Goal: Task Accomplishment & Management: Complete application form

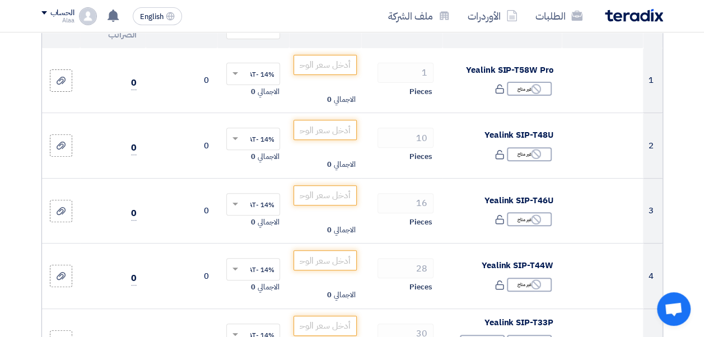
scroll to position [112, 0]
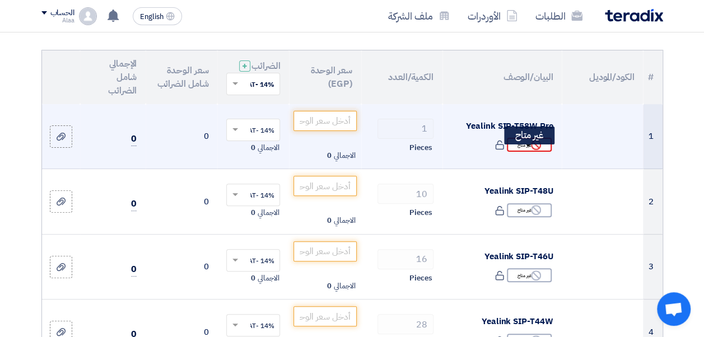
click at [527, 152] on div "Reject غير متاح" at bounding box center [529, 145] width 45 height 14
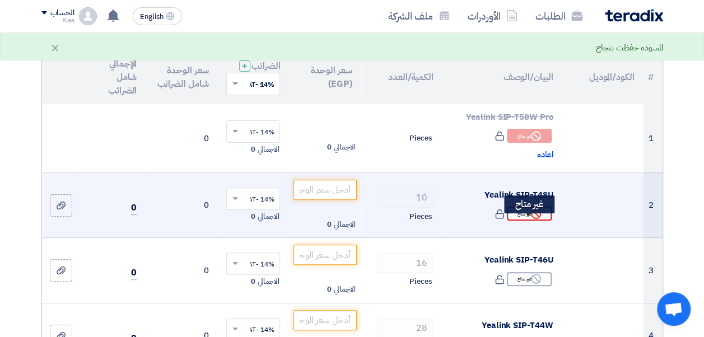
click at [524, 221] on div "Reject غير متاح" at bounding box center [529, 214] width 45 height 14
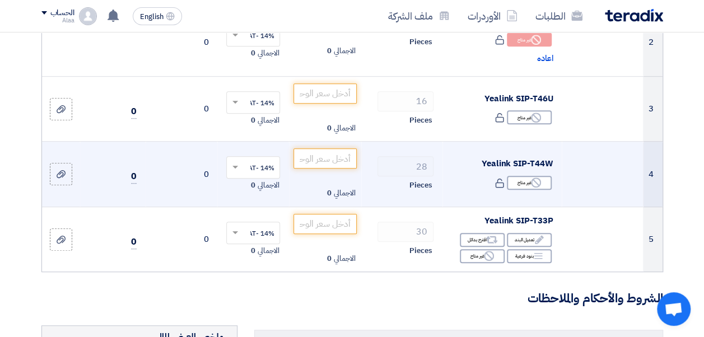
scroll to position [280, 0]
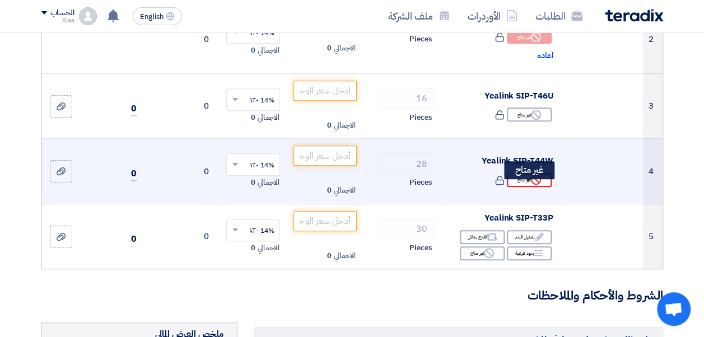
click at [533, 185] on icon "Reject" at bounding box center [536, 180] width 10 height 10
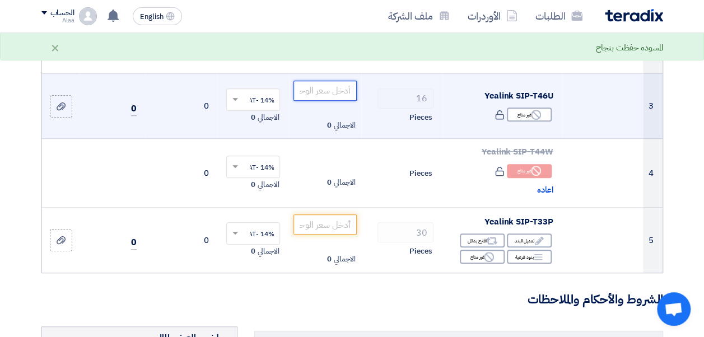
click at [343, 94] on input "number" at bounding box center [325, 91] width 63 height 20
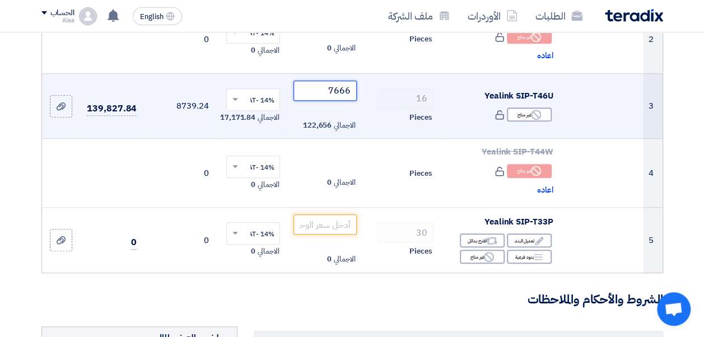
type input "7666"
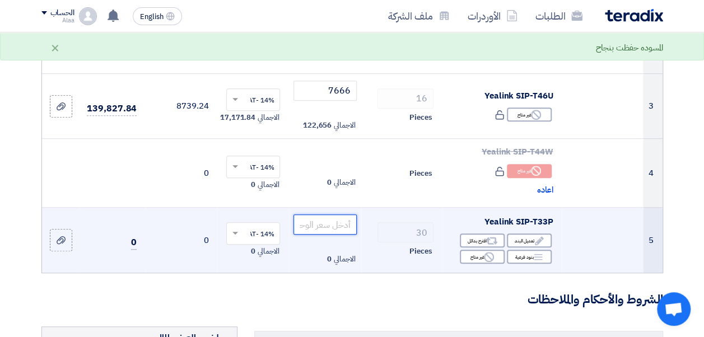
click at [311, 235] on input "number" at bounding box center [325, 225] width 63 height 20
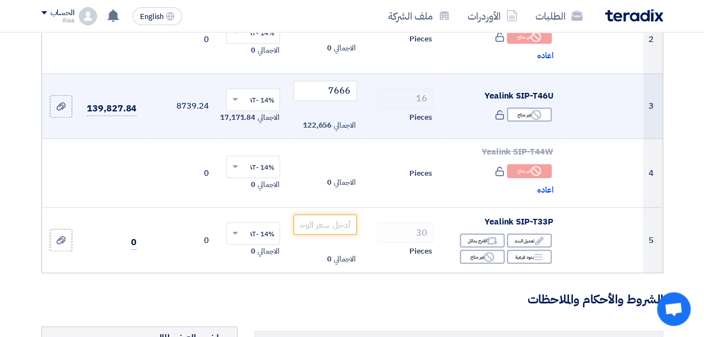
click at [240, 105] on span at bounding box center [234, 100] width 14 height 10
click at [245, 125] on span "14% -VAT" at bounding box center [259, 120] width 30 height 10
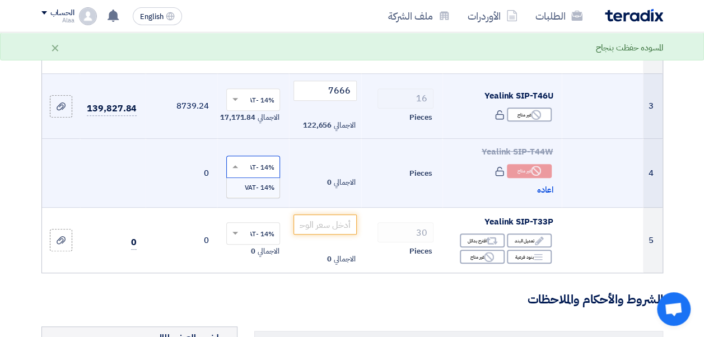
click at [235, 172] on span at bounding box center [234, 167] width 14 height 10
click at [350, 179] on td "الاجمالي 0" at bounding box center [325, 173] width 72 height 69
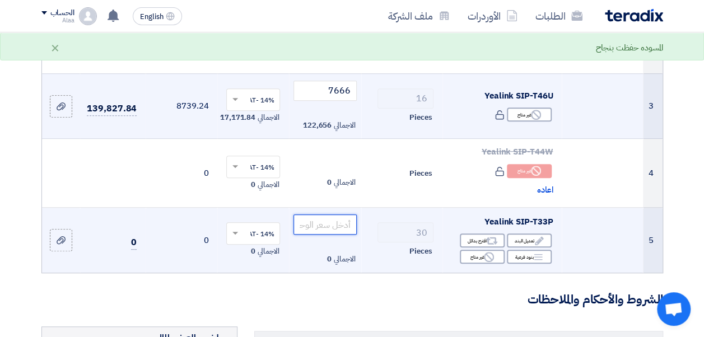
click at [347, 235] on input "number" at bounding box center [325, 225] width 63 height 20
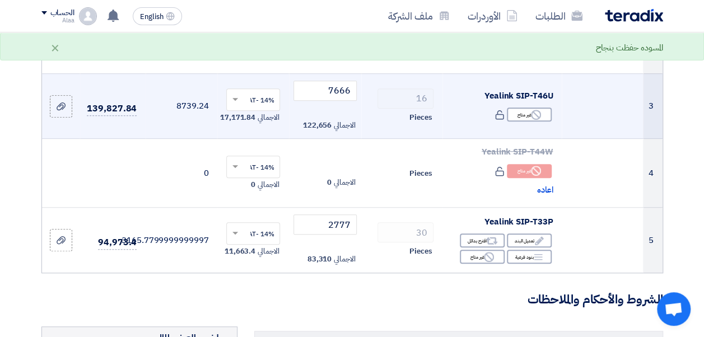
click at [197, 304] on h3 "الشروط والأحكام والملاحظات" at bounding box center [352, 299] width 622 height 17
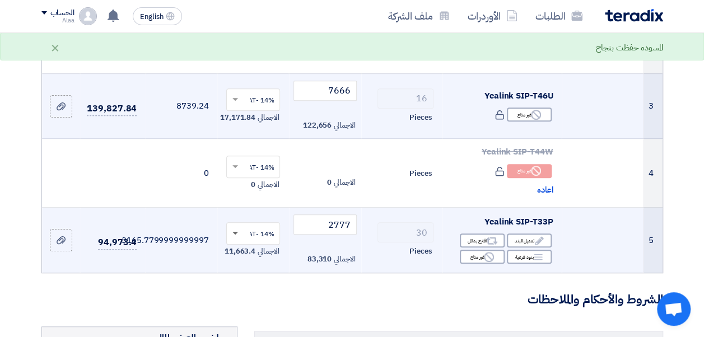
click at [236, 236] on span at bounding box center [235, 234] width 6 height 4
click at [247, 259] on span "14% -VAT" at bounding box center [259, 254] width 30 height 10
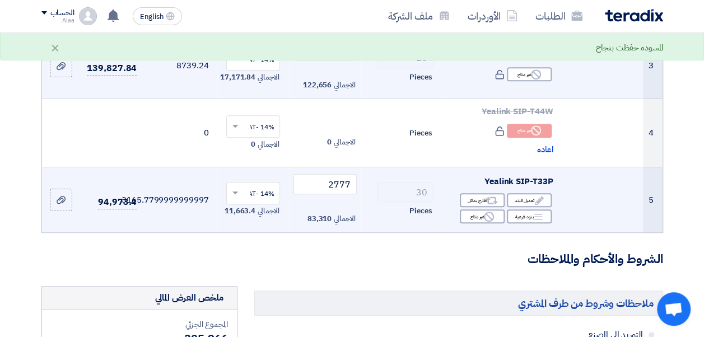
scroll to position [336, 0]
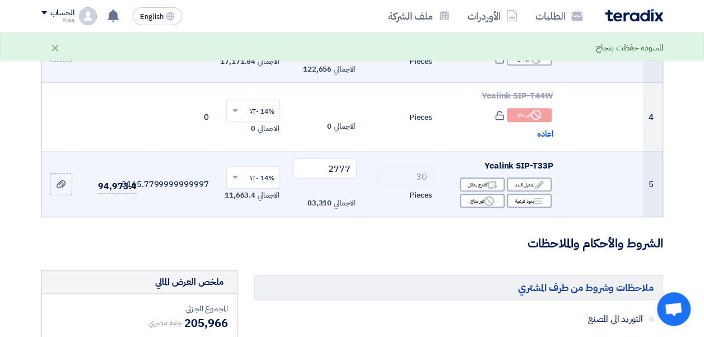
click at [143, 235] on form "تفاصيل الطلب # الكود/الموديل البيان/الوصف الكمية/العدد سعر الوحدة (EGP) الضرائب…" at bounding box center [352, 261] width 622 height 940
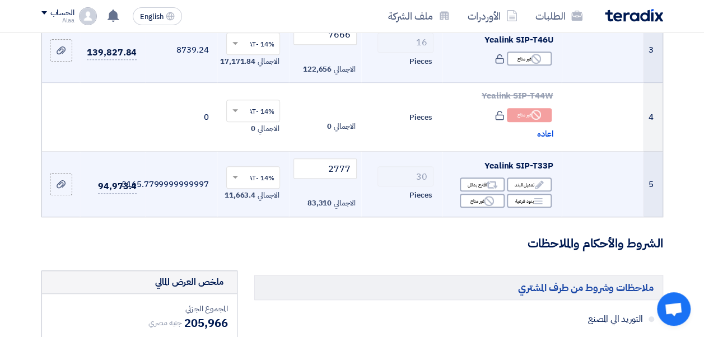
click at [132, 208] on td "94,973.4" at bounding box center [113, 184] width 66 height 65
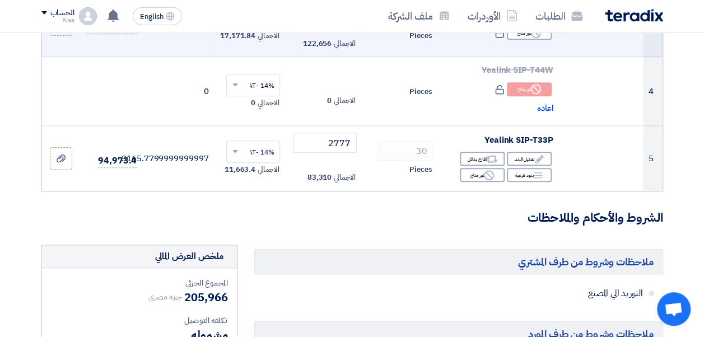
scroll to position [280, 0]
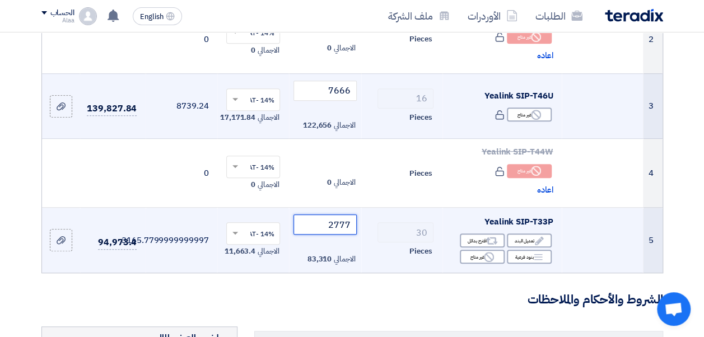
click at [322, 232] on input "2777" at bounding box center [325, 225] width 63 height 20
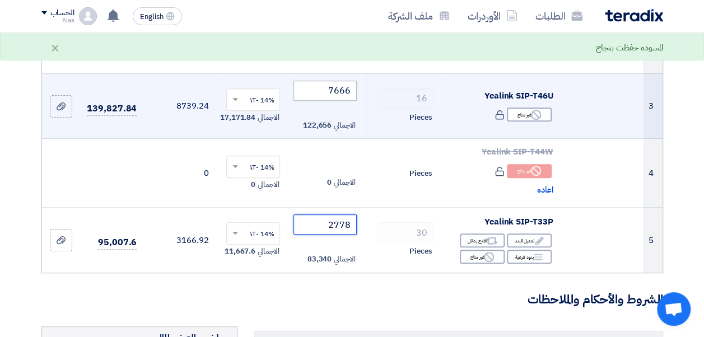
type input "2778"
click at [320, 99] on input "7666" at bounding box center [325, 91] width 63 height 20
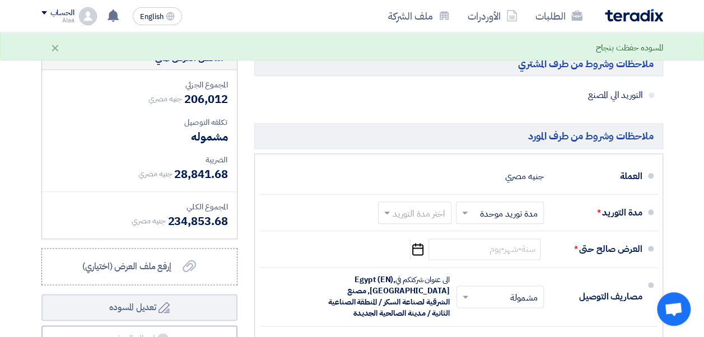
scroll to position [616, 0]
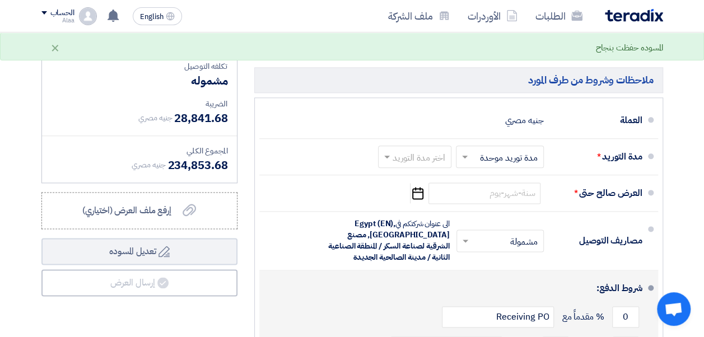
type input "7667"
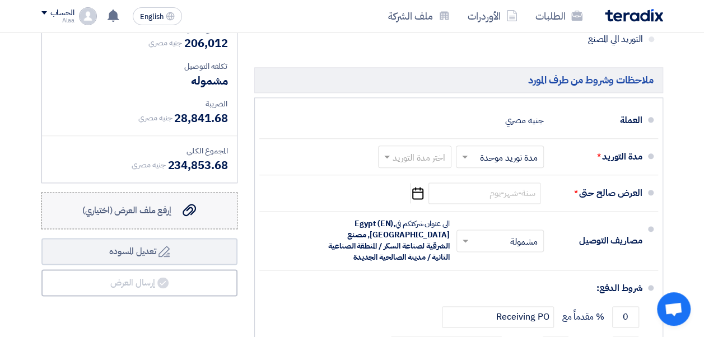
click at [153, 217] on span "إرفع ملف العرض (اختياري)" at bounding box center [126, 210] width 89 height 13
click at [0, 0] on input "إرفع ملف العرض (اختياري) إرفع ملف العرض (اختياري)" at bounding box center [0, 0] width 0 height 0
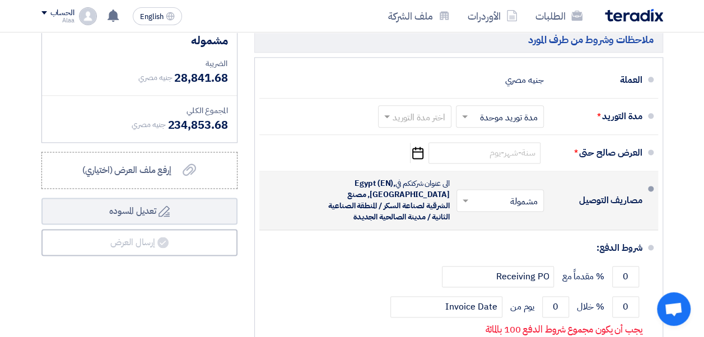
scroll to position [672, 0]
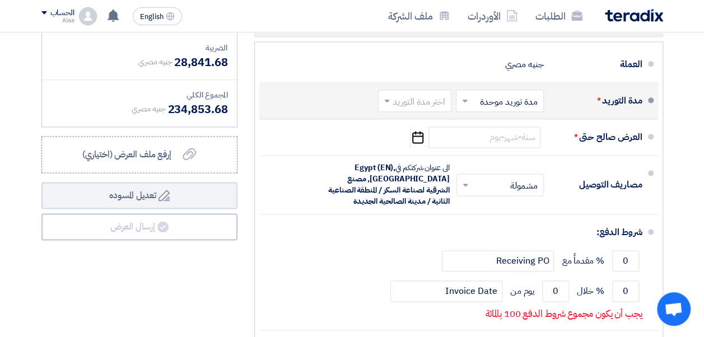
click at [416, 110] on input "text" at bounding box center [413, 102] width 68 height 16
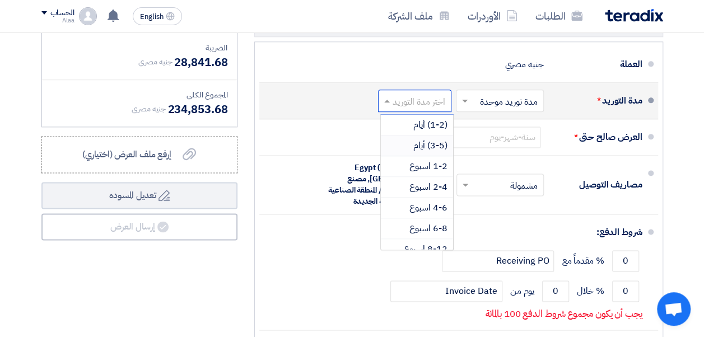
click at [416, 152] on span "(3-5) أيام" at bounding box center [430, 145] width 34 height 13
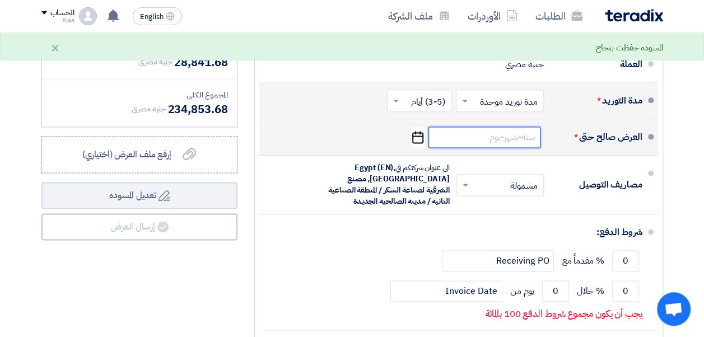
click at [462, 146] on input at bounding box center [485, 137] width 112 height 21
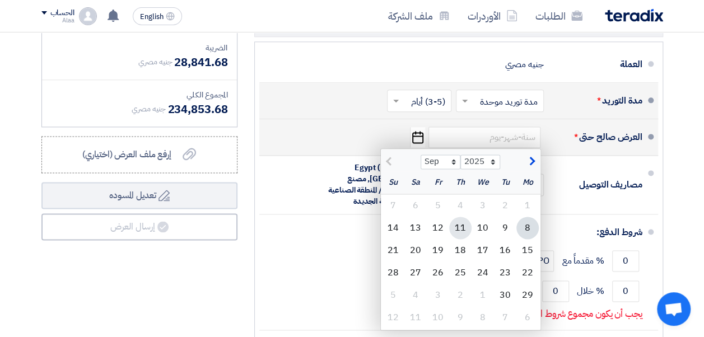
click at [456, 233] on div "11" at bounding box center [460, 228] width 22 height 22
type input "[DATE]"
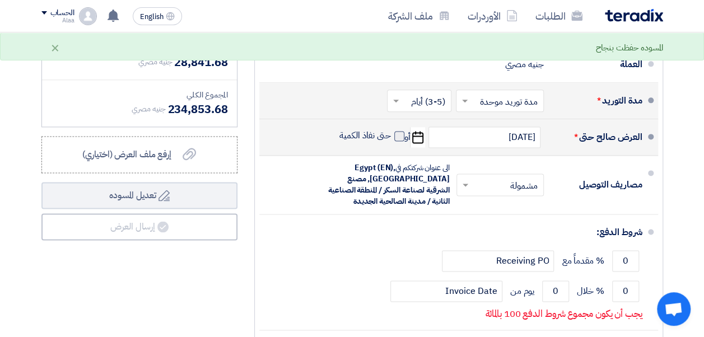
click at [397, 141] on span at bounding box center [399, 136] width 10 height 10
click at [391, 144] on input "حتى نفاذ الكمية" at bounding box center [364, 140] width 54 height 21
checkbox input "true"
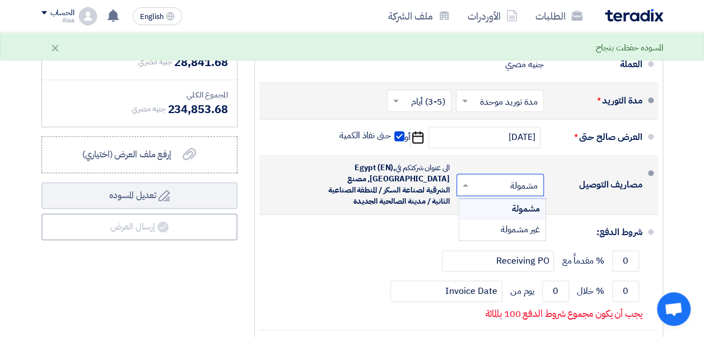
click at [476, 192] on input "text" at bounding box center [498, 186] width 82 height 16
click at [486, 217] on div "مشمولة" at bounding box center [502, 209] width 86 height 21
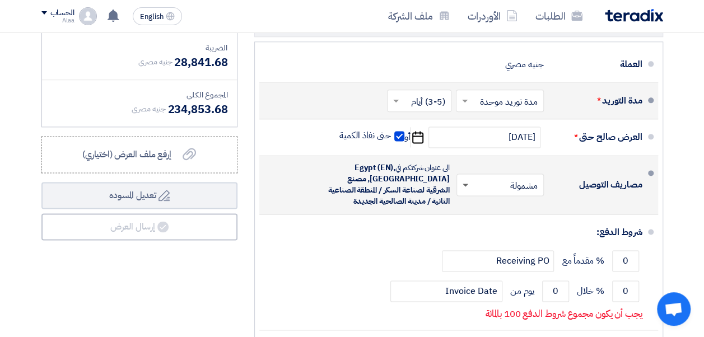
click at [467, 190] on span at bounding box center [464, 184] width 14 height 11
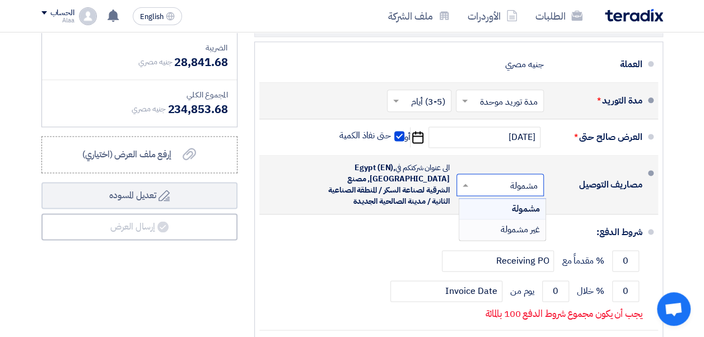
click at [486, 232] on div "غير مشمولة" at bounding box center [502, 230] width 86 height 20
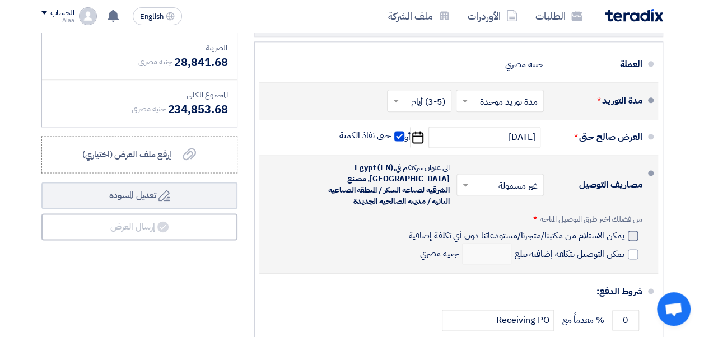
click at [630, 241] on div at bounding box center [633, 236] width 10 height 10
click at [624, 241] on input "يمكن الاستلام من مكتبنا/متجرنا/مستودعاتنا دون أي تكلفة إضافية" at bounding box center [515, 240] width 218 height 21
checkbox input "true"
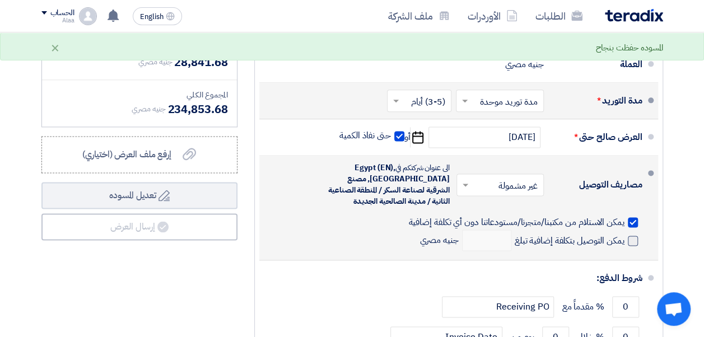
click at [632, 246] on span at bounding box center [633, 241] width 10 height 10
click at [625, 251] on input "يمكن التوصيل بتكلفة إضافية تبلغ" at bounding box center [569, 245] width 112 height 21
checkbox input "true"
click at [490, 246] on input "number" at bounding box center [486, 240] width 49 height 21
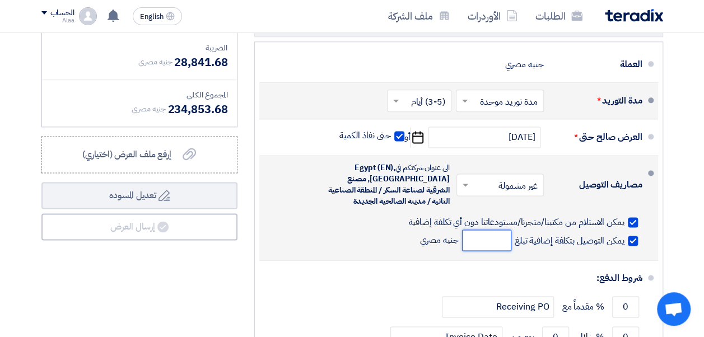
type input "4"
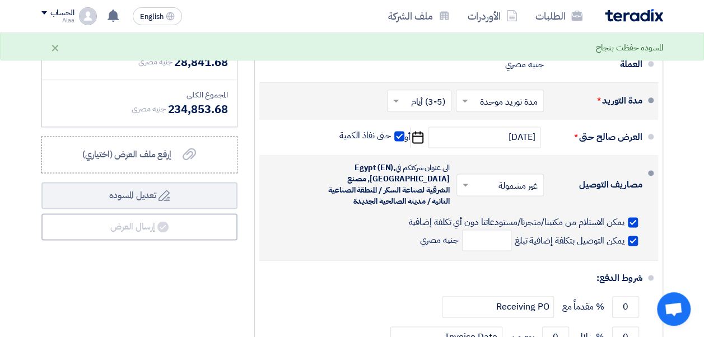
click at [631, 244] on span at bounding box center [633, 241] width 10 height 10
click at [625, 244] on input "يمكن التوصيل بتكلفة إضافية تبلغ" at bounding box center [569, 245] width 112 height 21
checkbox input "false"
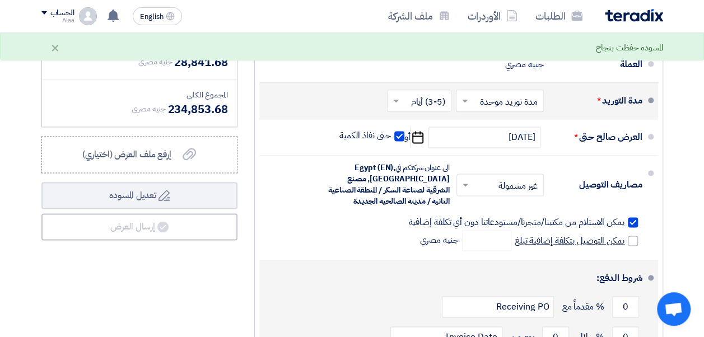
scroll to position [728, 0]
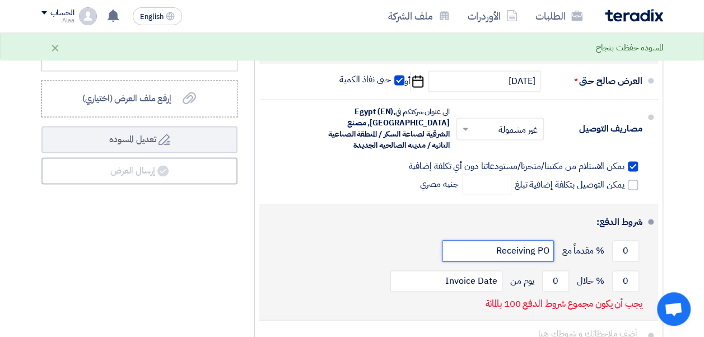
click at [482, 262] on input "Receiving PO" at bounding box center [498, 250] width 112 height 21
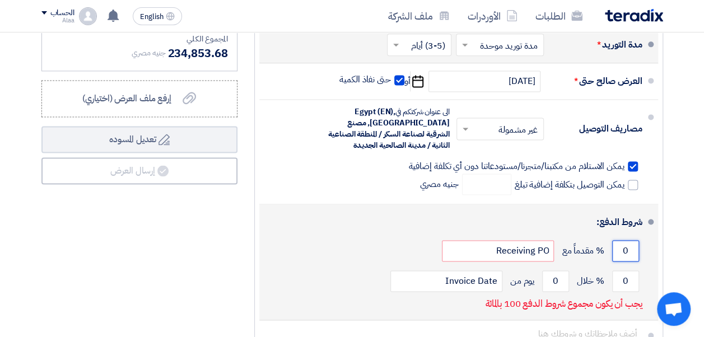
click at [620, 258] on input "0" at bounding box center [625, 250] width 27 height 21
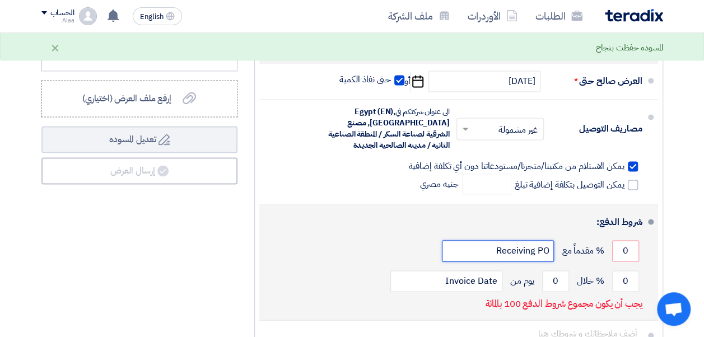
click at [466, 258] on input "Receiving PO" at bounding box center [498, 250] width 112 height 21
click at [618, 252] on input "0" at bounding box center [625, 250] width 27 height 21
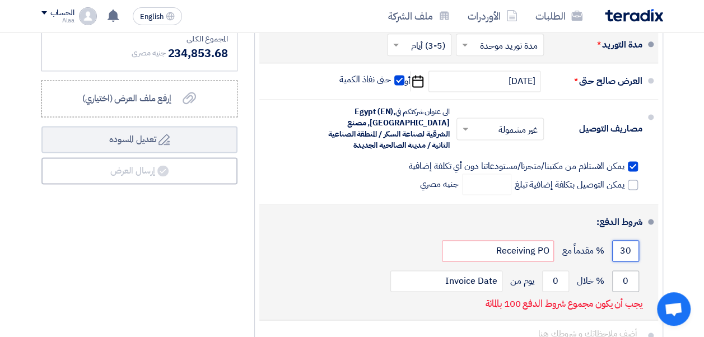
type input "30"
click at [622, 292] on input "0" at bounding box center [625, 281] width 27 height 21
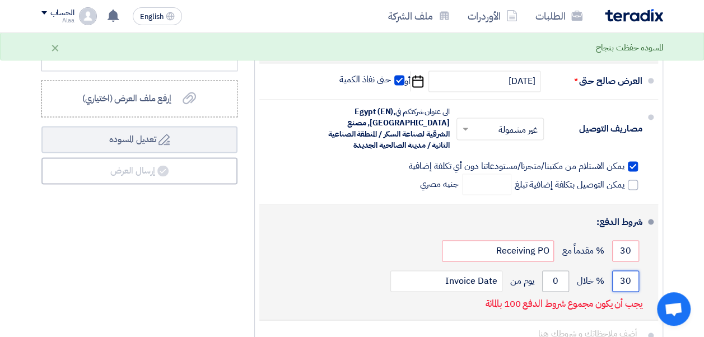
type input "30"
click at [549, 285] on input "0" at bounding box center [555, 281] width 27 height 21
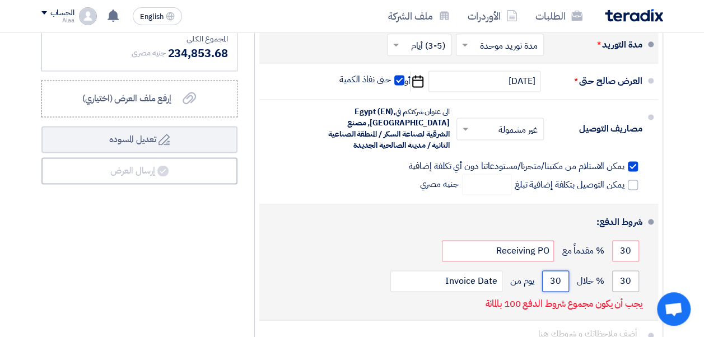
type input "30"
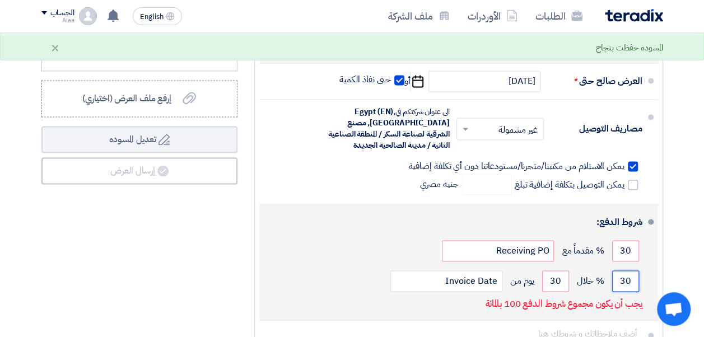
click at [621, 286] on input "30" at bounding box center [625, 281] width 27 height 21
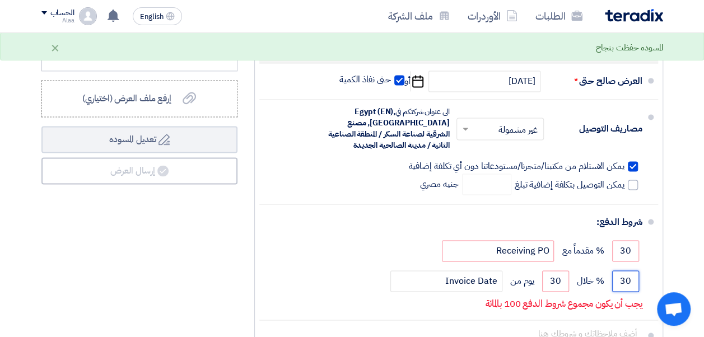
type input "3"
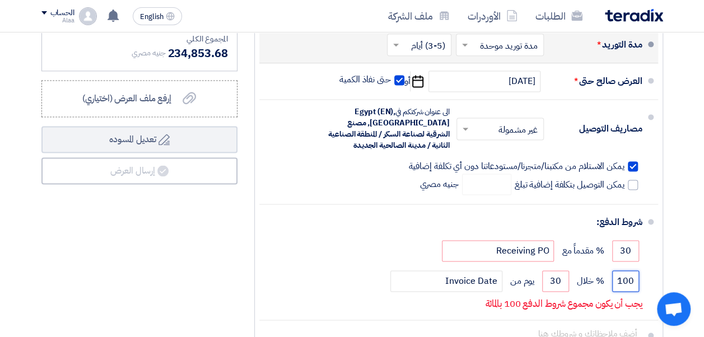
type input "100"
click at [41, 126] on button "Draft تعديل المسوده" at bounding box center [139, 139] width 196 height 27
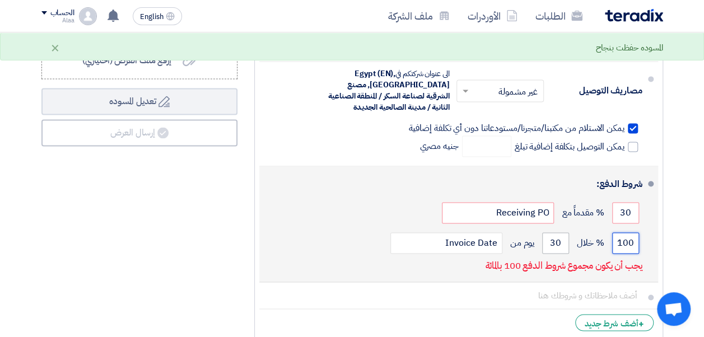
scroll to position [784, 0]
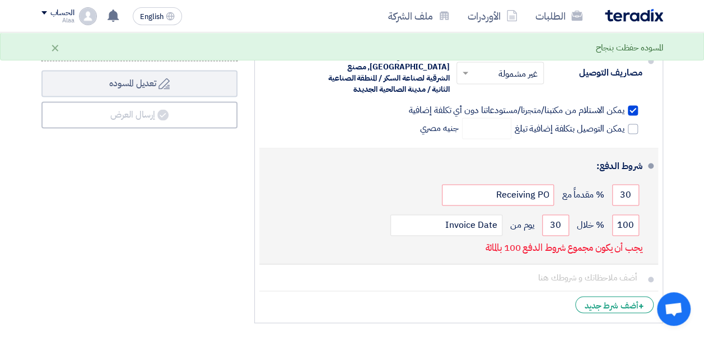
click at [531, 259] on div "يجب أن يكون مجموع شروط الدفع 100 بالمائة" at bounding box center [563, 249] width 157 height 19
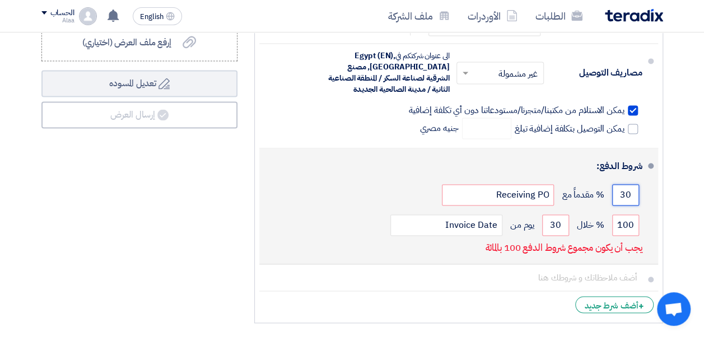
click at [612, 205] on input "30" at bounding box center [625, 194] width 27 height 21
type input "3"
type input "100"
click at [41, 70] on button "Draft تعديل المسوده" at bounding box center [139, 83] width 196 height 27
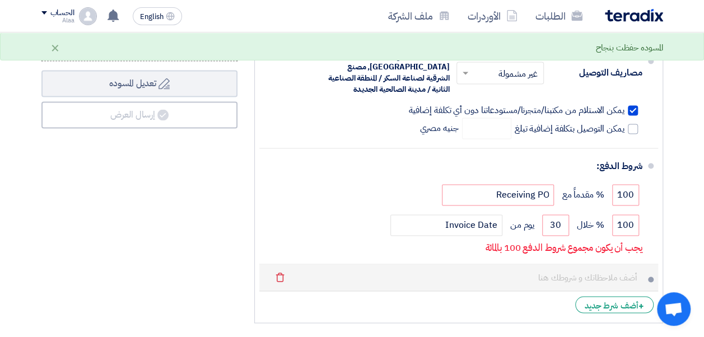
click at [513, 272] on li "Delete" at bounding box center [458, 277] width 399 height 27
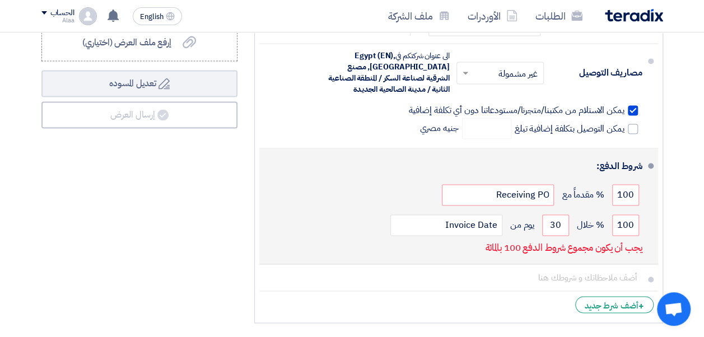
click at [599, 231] on span "% خلال" at bounding box center [590, 225] width 27 height 11
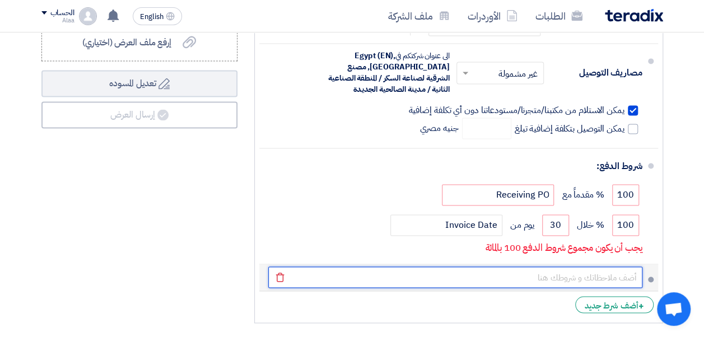
click at [602, 277] on input "text" at bounding box center [455, 277] width 374 height 21
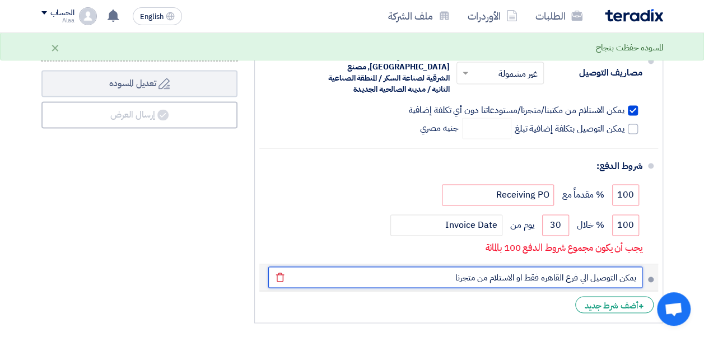
click at [386, 288] on input "يمكن التوصيل الي فرع القاهره فقط او الاستلام من متجرنا" at bounding box center [455, 277] width 374 height 21
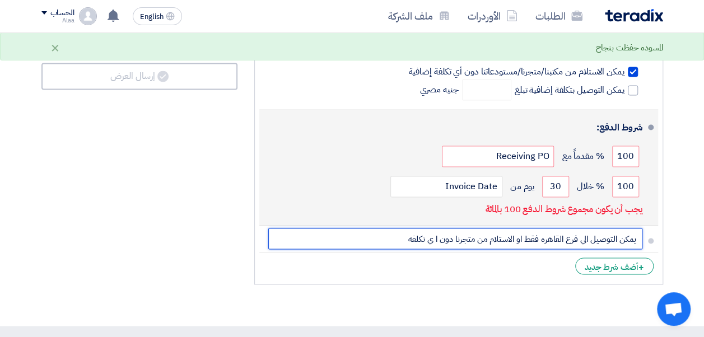
scroll to position [840, 0]
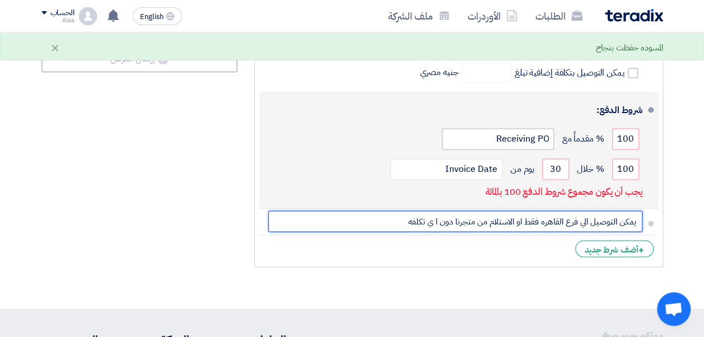
type input "يمكن التوصيل الي فرع القاهره فقط او الاستلام من متجرنا دون ا ي تكلفه"
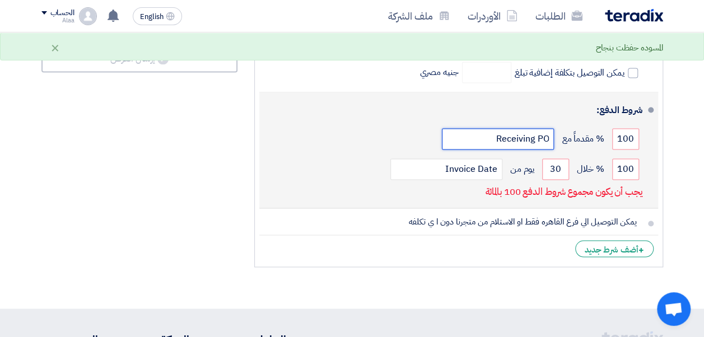
click at [516, 149] on input "Receiving PO" at bounding box center [498, 138] width 112 height 21
drag, startPoint x: 616, startPoint y: 148, endPoint x: 652, endPoint y: 148, distance: 35.8
click at [652, 148] on li "شروط الدفع: 100 % مقدماً مع Receiving PO 100 % خلال 30 Invoice Date" at bounding box center [458, 150] width 399 height 116
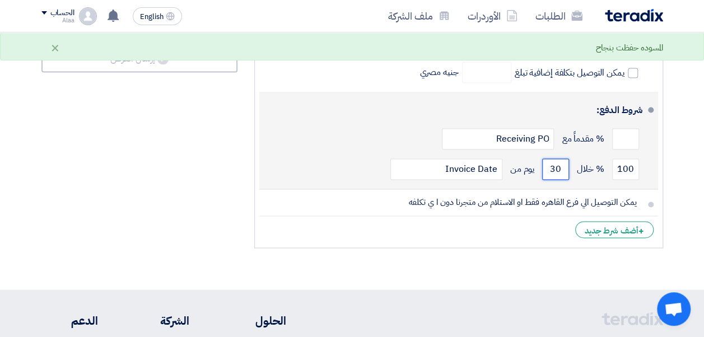
drag, startPoint x: 553, startPoint y: 173, endPoint x: 572, endPoint y: 174, distance: 19.1
click at [572, 174] on div "100 % خلال 30 يوم من Invoice Date" at bounding box center [455, 169] width 374 height 30
click at [542, 189] on li "شروط الدفع: % مقدماً مع Receiving PO 100 % خلال 30 Invoice Date" at bounding box center [458, 140] width 399 height 97
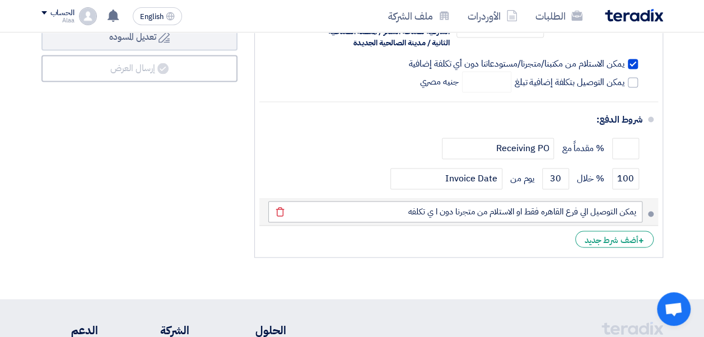
scroll to position [887, 0]
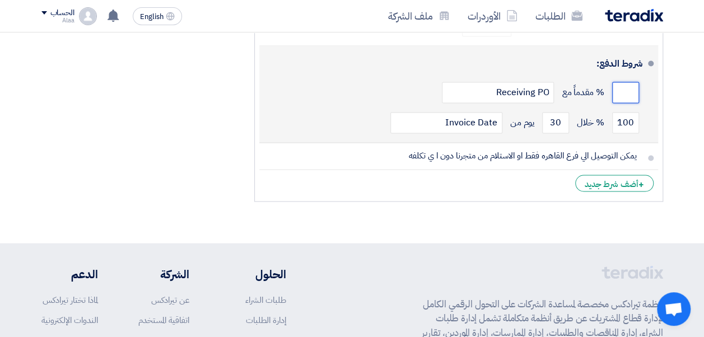
click at [632, 94] on input "number" at bounding box center [625, 92] width 27 height 21
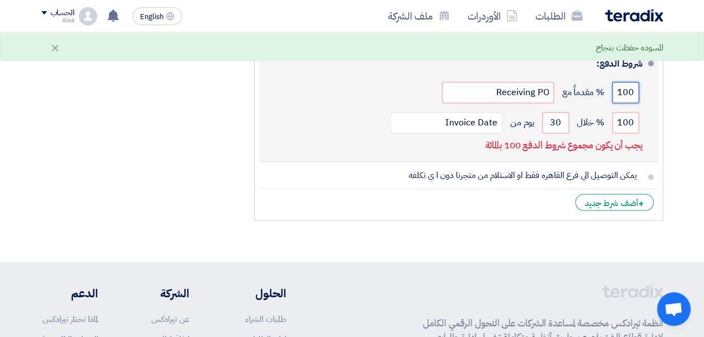
type input "100"
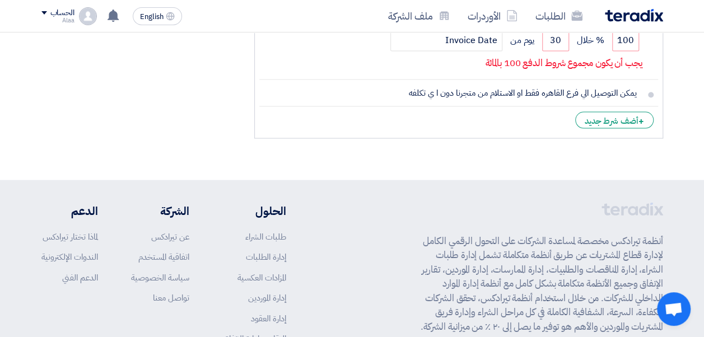
scroll to position [952, 0]
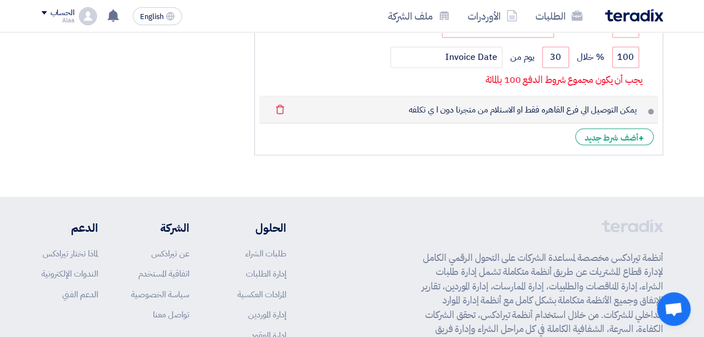
click at [595, 123] on li "يمكن التوصيل الي فرع القاهره فقط او الاستلام من متجرنا دون ا ي تكلفه [GEOGRAPHI…" at bounding box center [458, 109] width 399 height 27
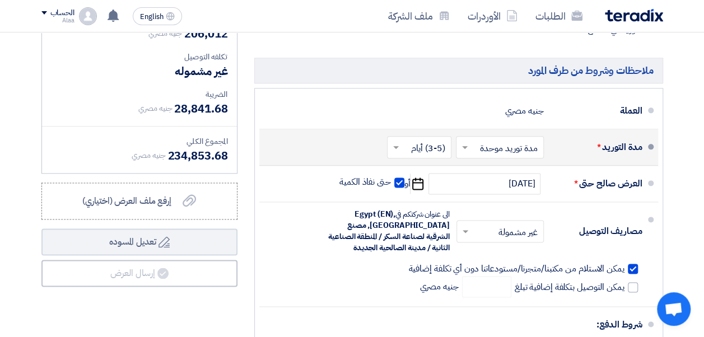
scroll to position [570, 0]
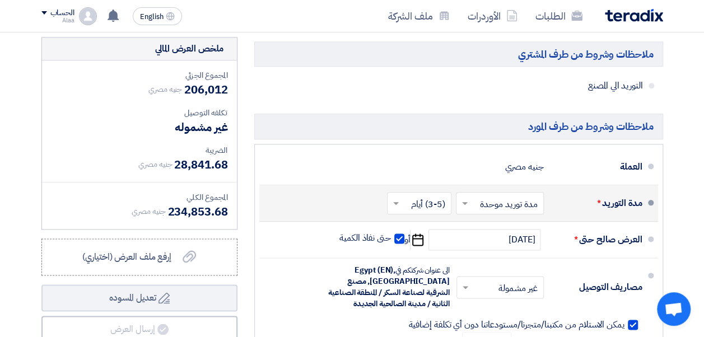
click at [388, 165] on div "العملة جنيه مصري" at bounding box center [455, 166] width 374 height 27
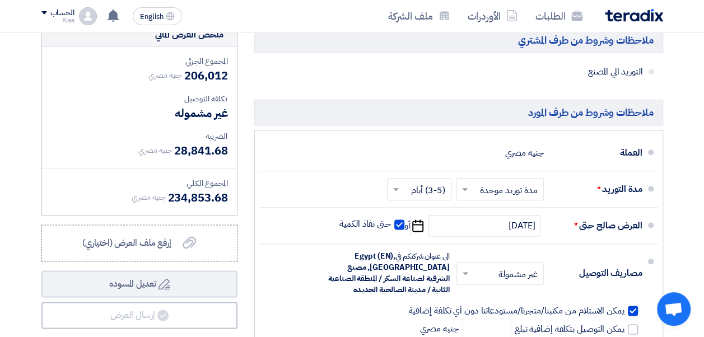
scroll to position [626, 0]
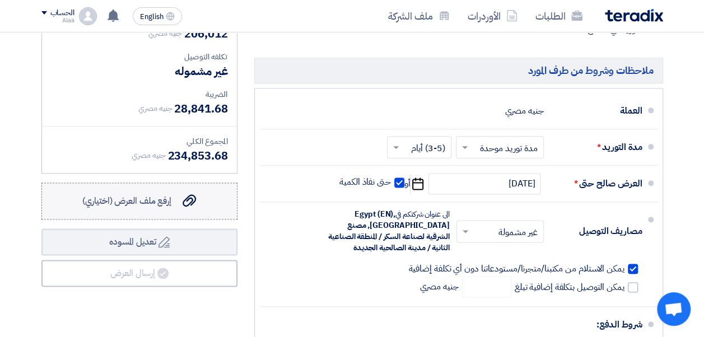
click at [168, 203] on span "إرفع ملف العرض (اختياري)" at bounding box center [126, 200] width 89 height 13
click at [0, 0] on input "إرفع ملف العرض (اختياري) إرفع ملف العرض (اختياري)" at bounding box center [0, 0] width 0 height 0
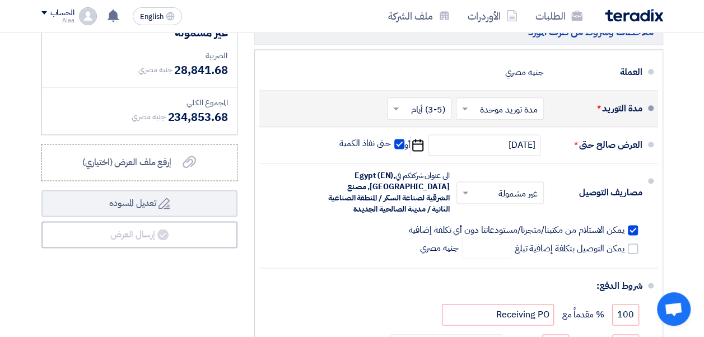
scroll to position [738, 0]
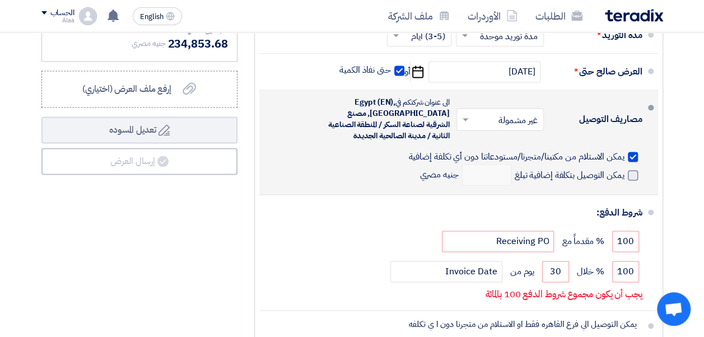
click at [633, 175] on label "يمكن التوصيل بتكلفة إضافية تبلغ" at bounding box center [576, 174] width 123 height 11
click at [631, 180] on span at bounding box center [633, 175] width 10 height 10
click at [625, 184] on input "يمكن التوصيل بتكلفة إضافية تبلغ" at bounding box center [569, 179] width 112 height 21
checkbox input "true"
click at [483, 179] on input "number" at bounding box center [486, 174] width 49 height 21
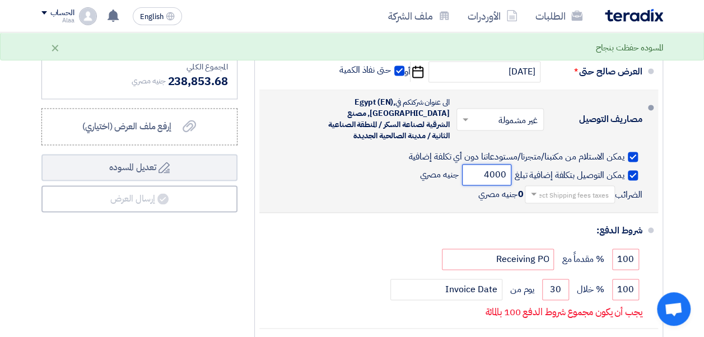
type input "4000"
click at [41, 154] on button "Draft تعديل المسوده" at bounding box center [139, 167] width 196 height 27
click at [588, 203] on input "text" at bounding box center [567, 195] width 85 height 16
click at [578, 212] on div "14% -VAT" at bounding box center [569, 213] width 89 height 20
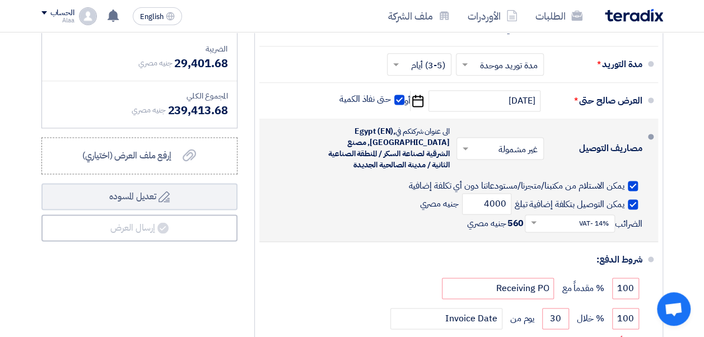
scroll to position [700, 0]
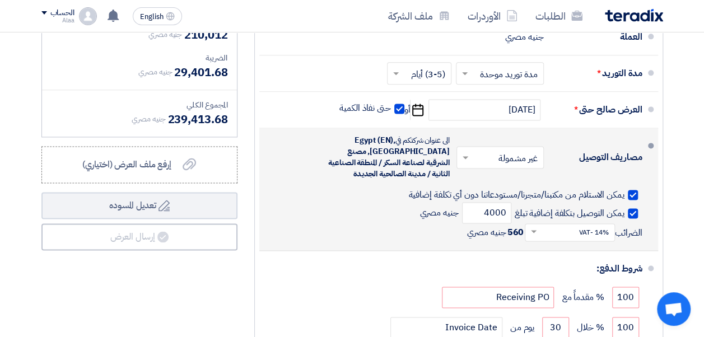
click at [627, 218] on label "يمكن التوصيل بتكلفة إضافية تبلغ" at bounding box center [576, 212] width 123 height 11
click at [625, 222] on input "يمكن التوصيل بتكلفة إضافية تبلغ" at bounding box center [569, 217] width 112 height 21
checkbox input "false"
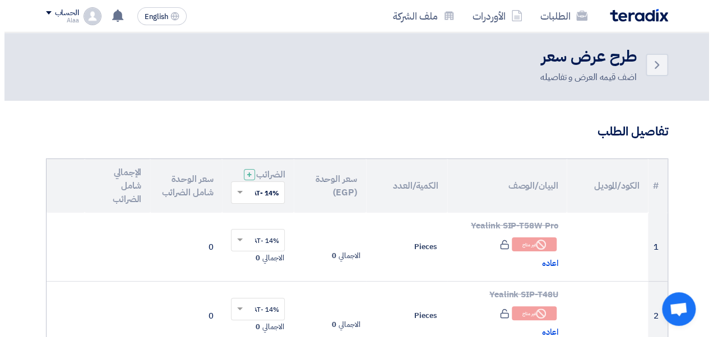
scroll to position [0, 0]
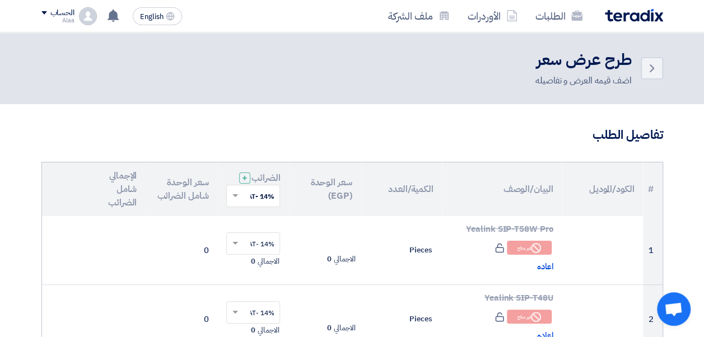
click at [628, 133] on h3 "تفاصيل الطلب" at bounding box center [352, 135] width 622 height 17
click at [611, 69] on h2 "طرح عرض سعر" at bounding box center [583, 60] width 96 height 22
click at [651, 68] on icon "Back" at bounding box center [651, 68] width 13 height 13
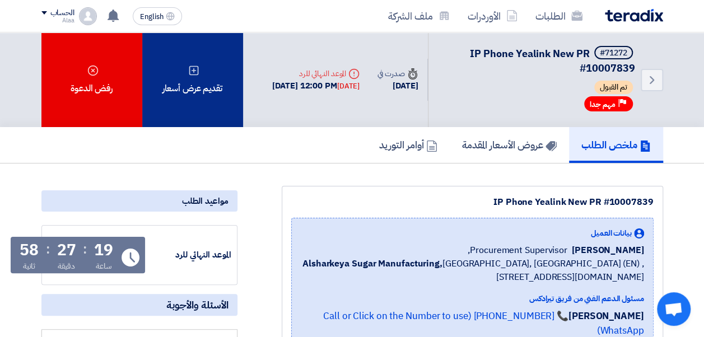
click at [171, 110] on div "تقديم عرض أسعار" at bounding box center [192, 79] width 101 height 95
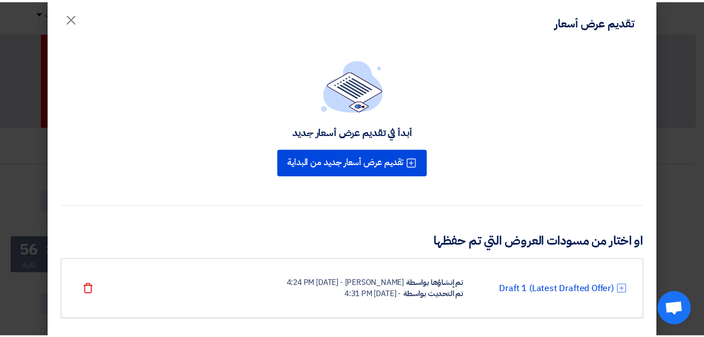
scroll to position [34, 0]
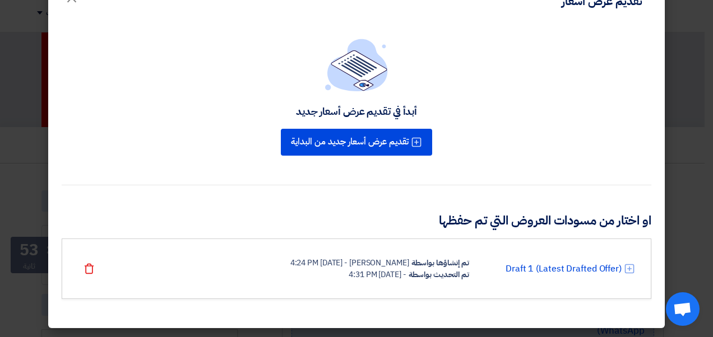
click at [378, 263] on div "[PERSON_NAME] - [DATE] 4:24 PM" at bounding box center [349, 263] width 119 height 12
click at [611, 264] on link "Draft 1 (Latest Drafted Offer)" at bounding box center [563, 268] width 116 height 13
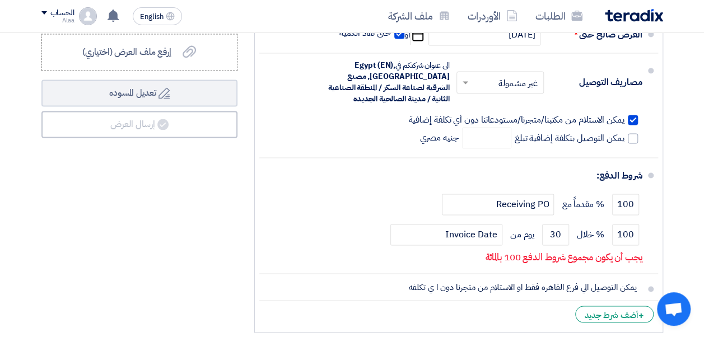
scroll to position [784, 0]
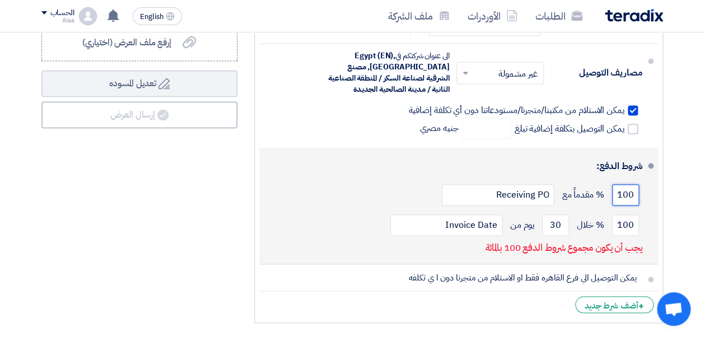
drag, startPoint x: 617, startPoint y: 202, endPoint x: 641, endPoint y: 201, distance: 24.1
click at [641, 201] on div "100 % مقدماً مع Receiving PO" at bounding box center [455, 195] width 374 height 30
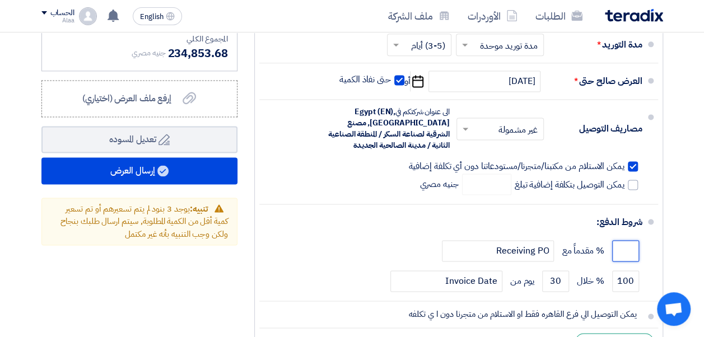
scroll to position [672, 0]
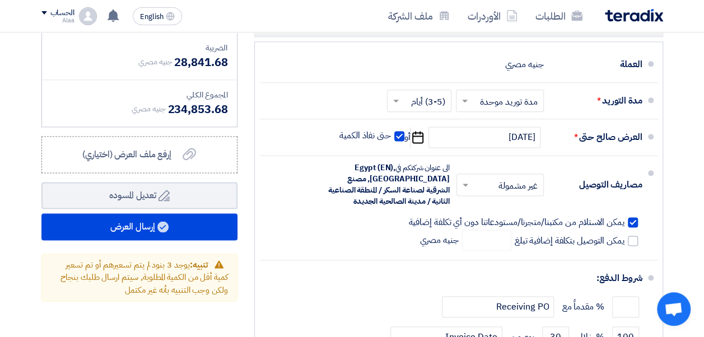
click at [162, 289] on span "تنبيه: يوجد 3 بنود لم يتم تسعيرهم أو تم تسعير كمية أقل من الكمية المطلوبة, سيتم…" at bounding box center [143, 278] width 167 height 38
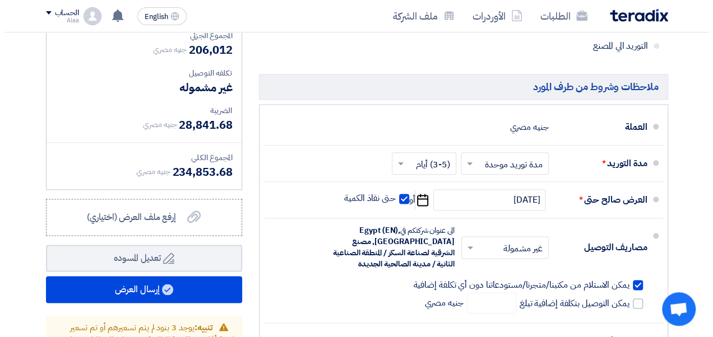
scroll to position [663, 0]
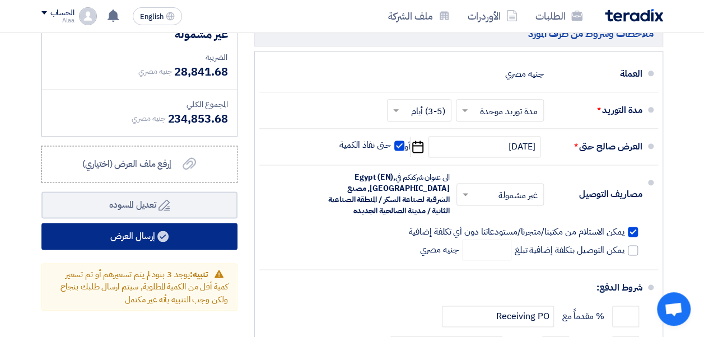
click at [159, 242] on icon at bounding box center [162, 236] width 11 height 11
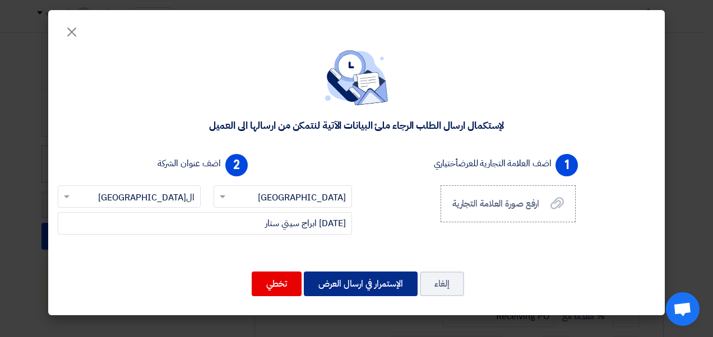
click at [326, 287] on button "الإستمرار في ارسال العرض" at bounding box center [361, 284] width 114 height 25
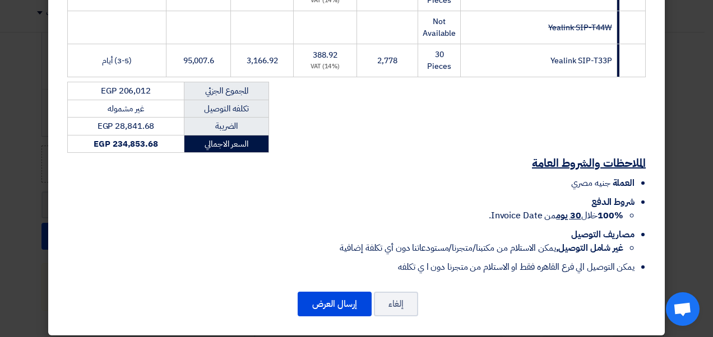
scroll to position [316, 0]
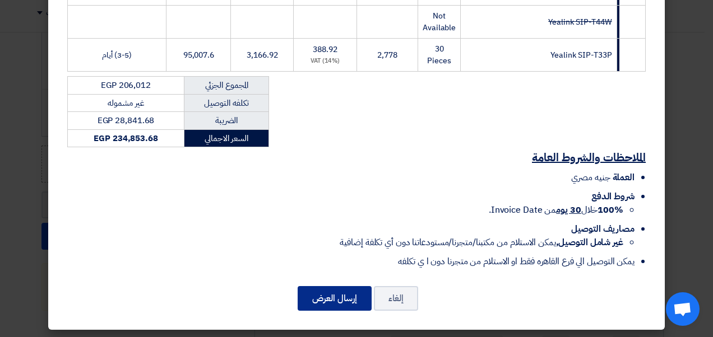
click at [342, 286] on button "إرسال العرض" at bounding box center [334, 298] width 74 height 25
